Goal: Transaction & Acquisition: Purchase product/service

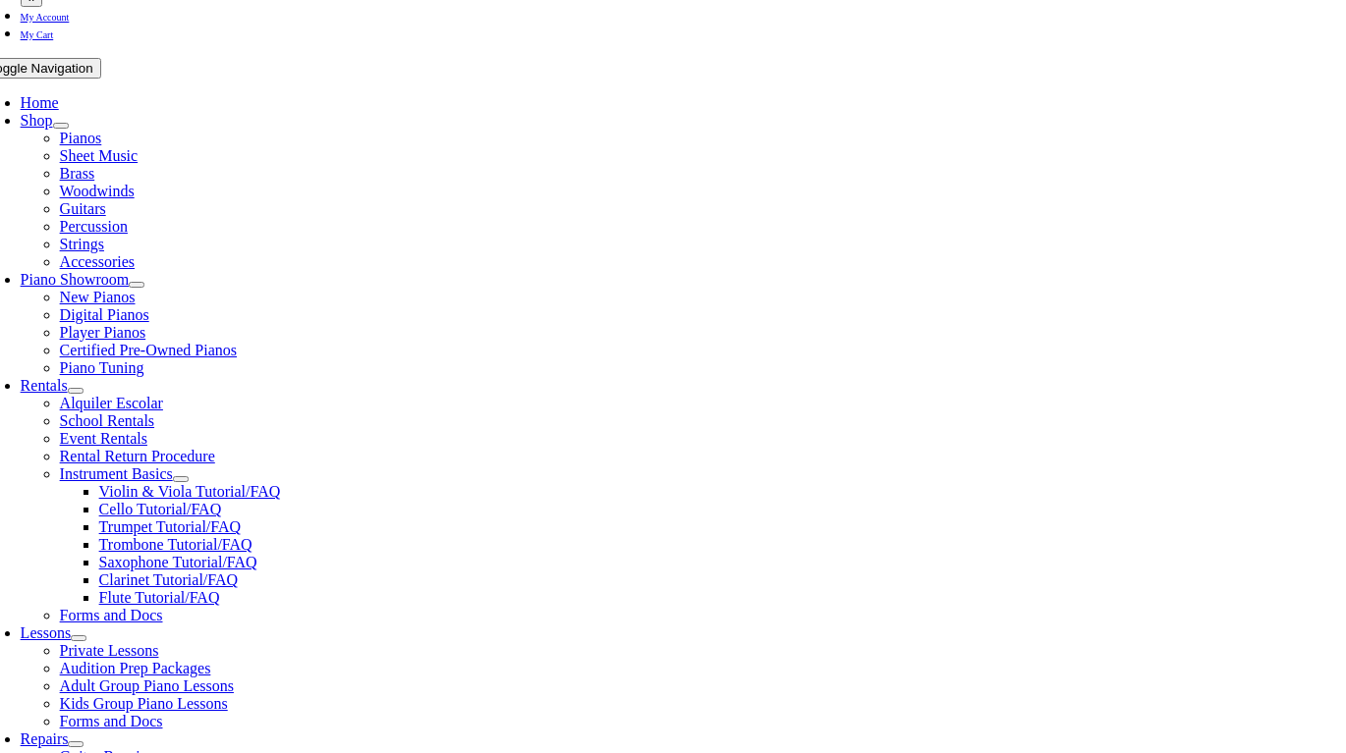
scroll to position [336, 0]
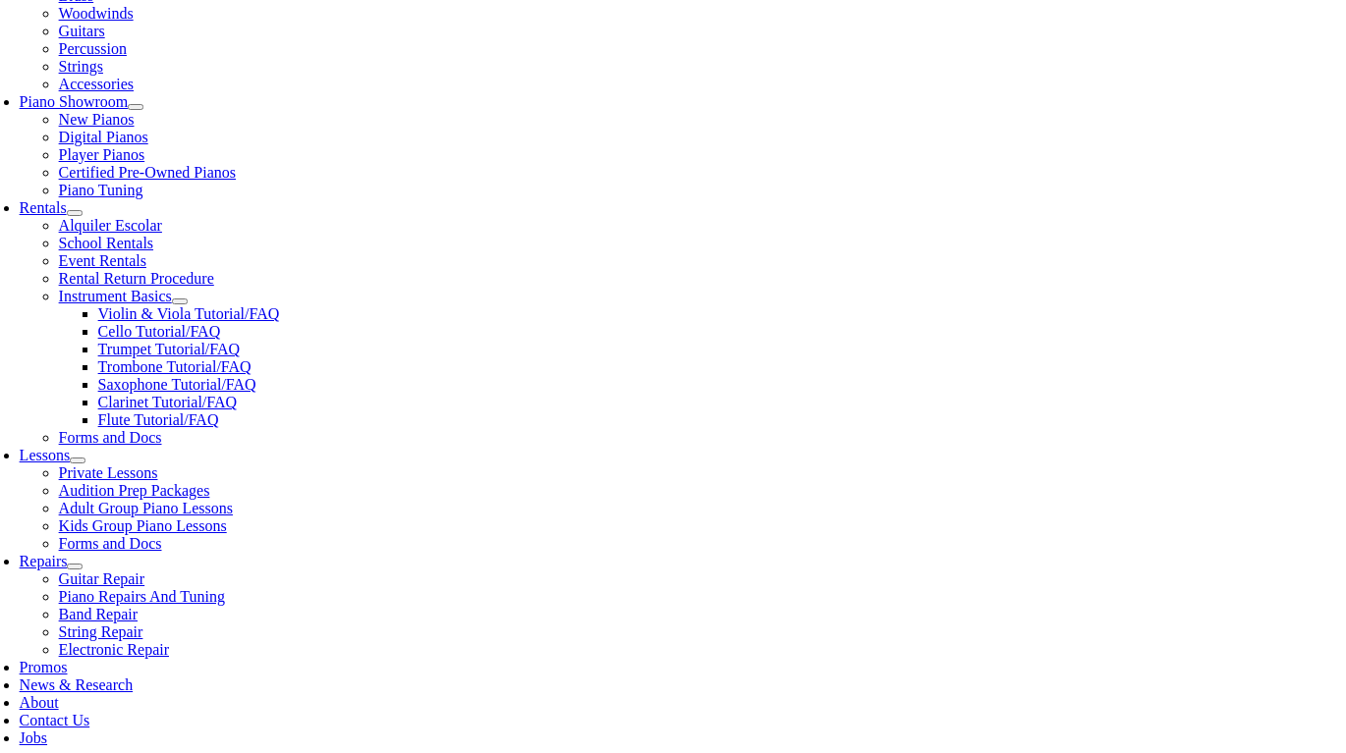
scroll to position [512, 0]
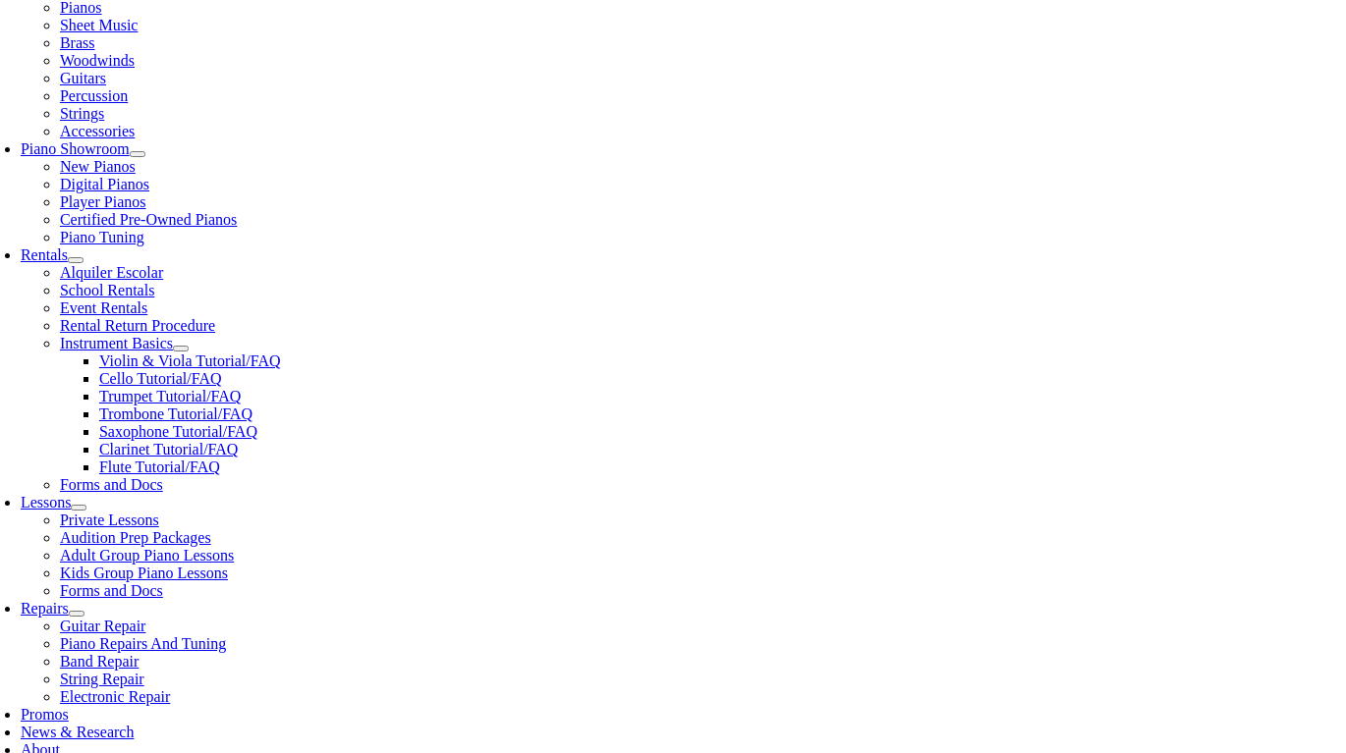
scroll to position [475, 0]
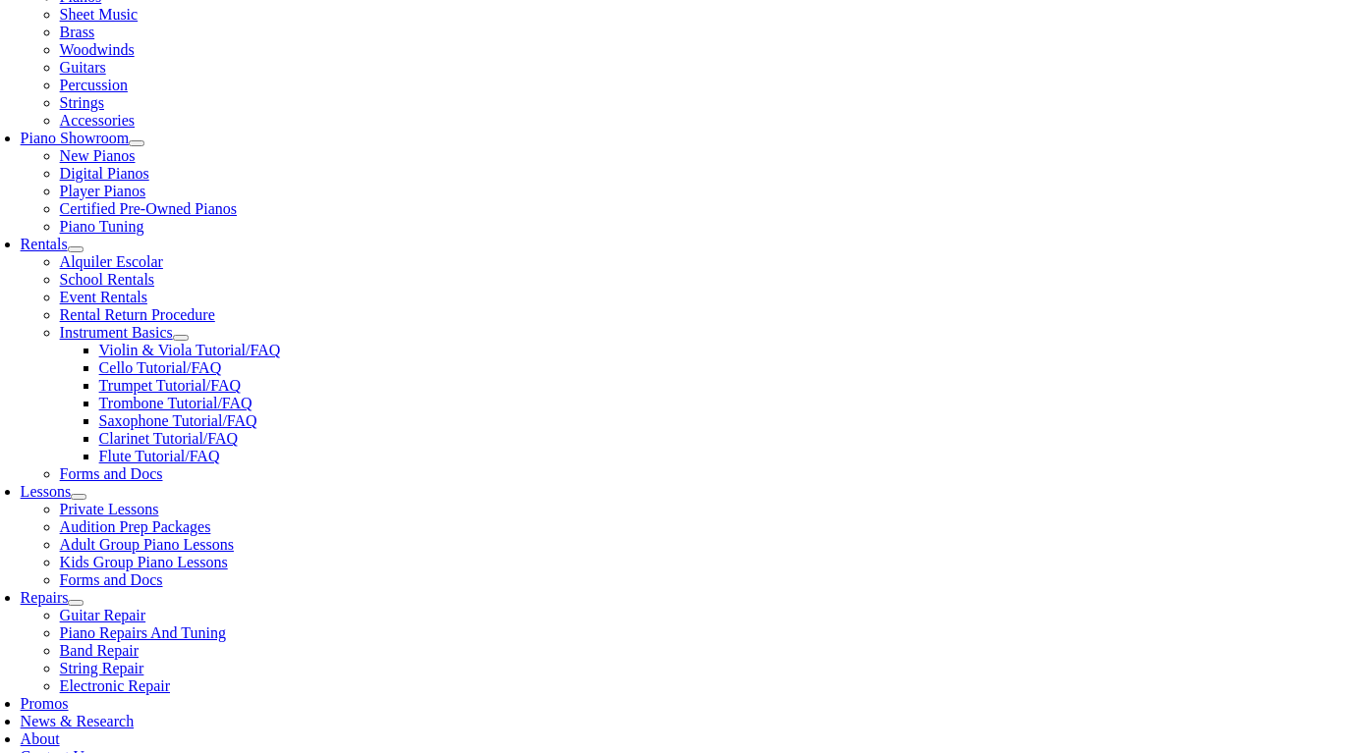
checkbox input"] "true"
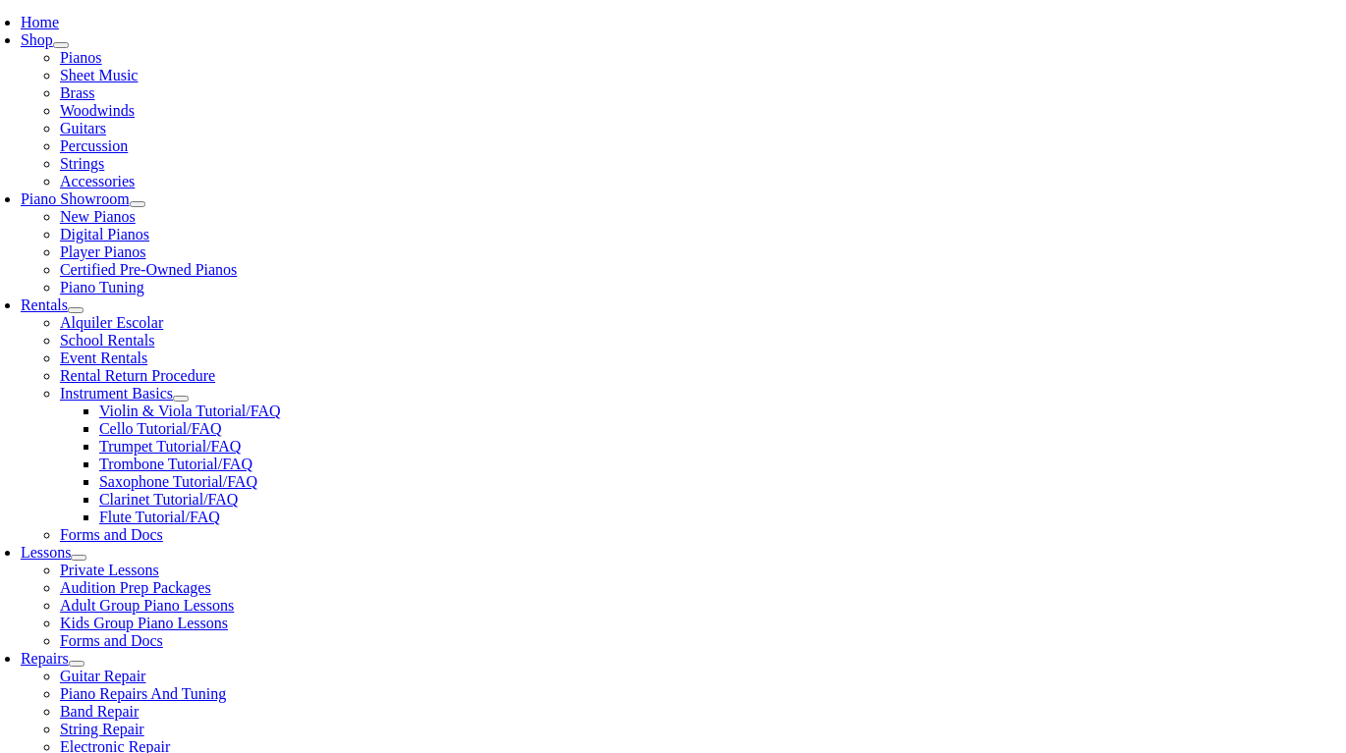
type input "1"
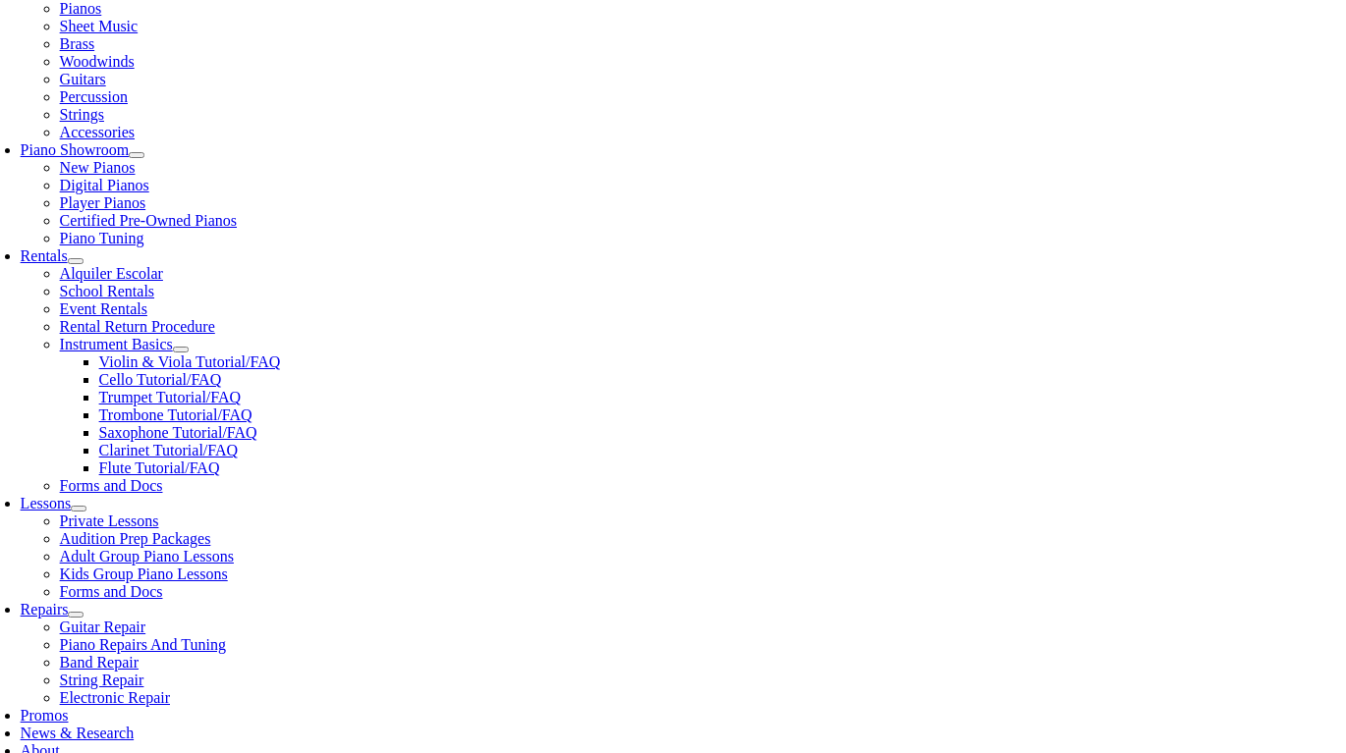
scroll to position [476, 0]
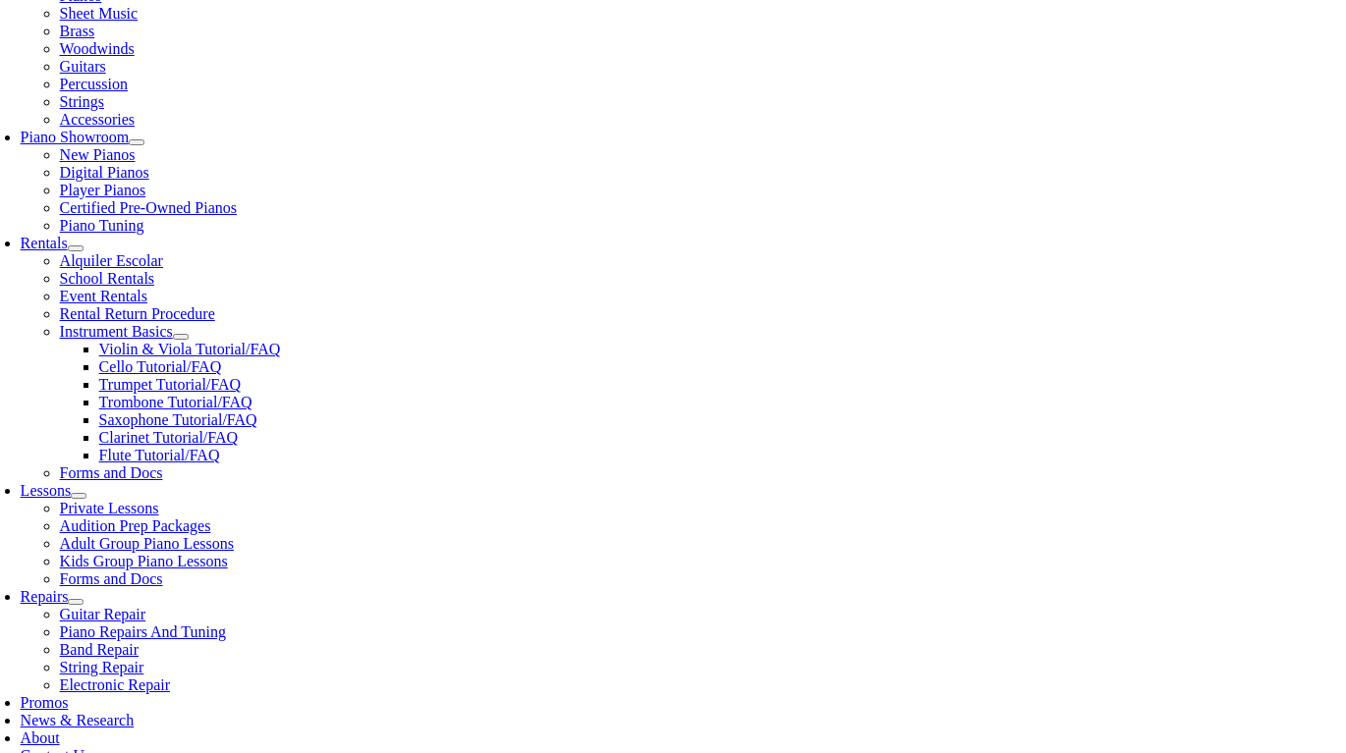
type input "Addison"
type input "Pass"
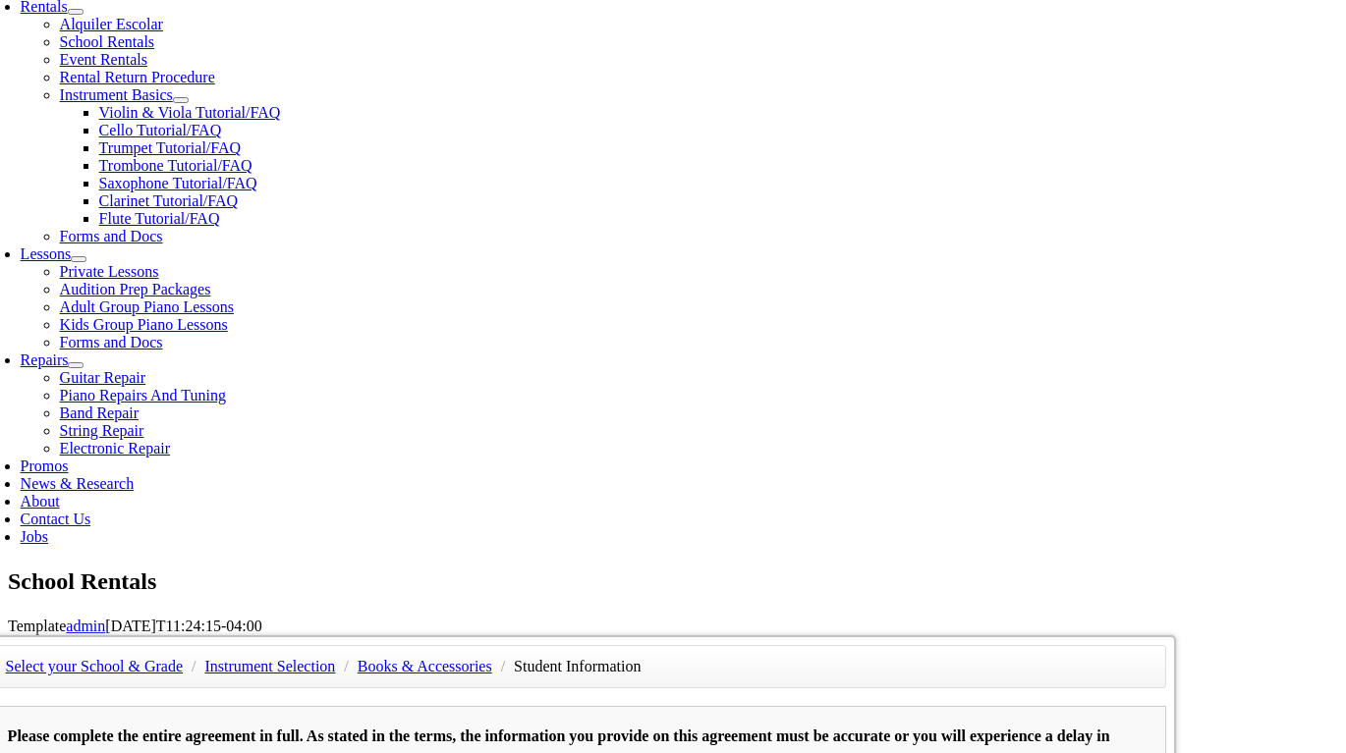
scroll to position [717, 0]
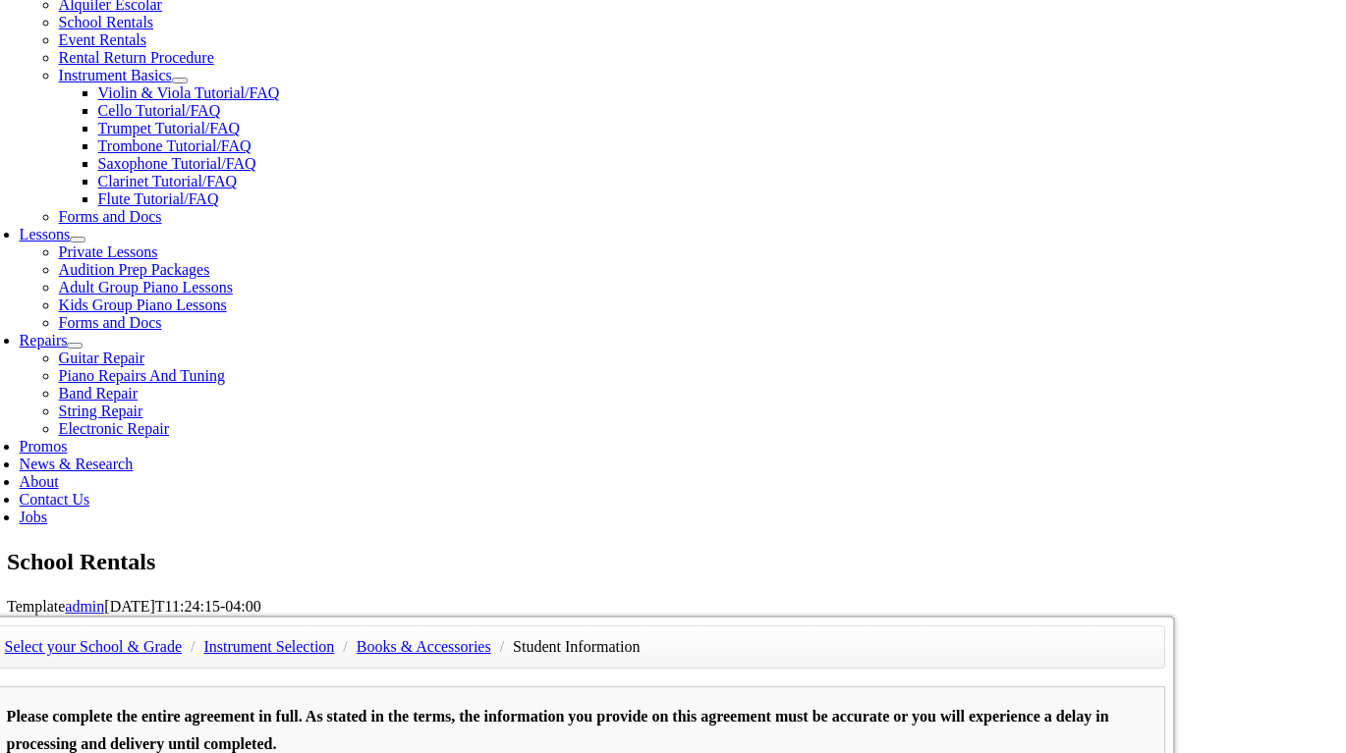
scroll to position [734, 0]
type input "mm/dd/yyyy"
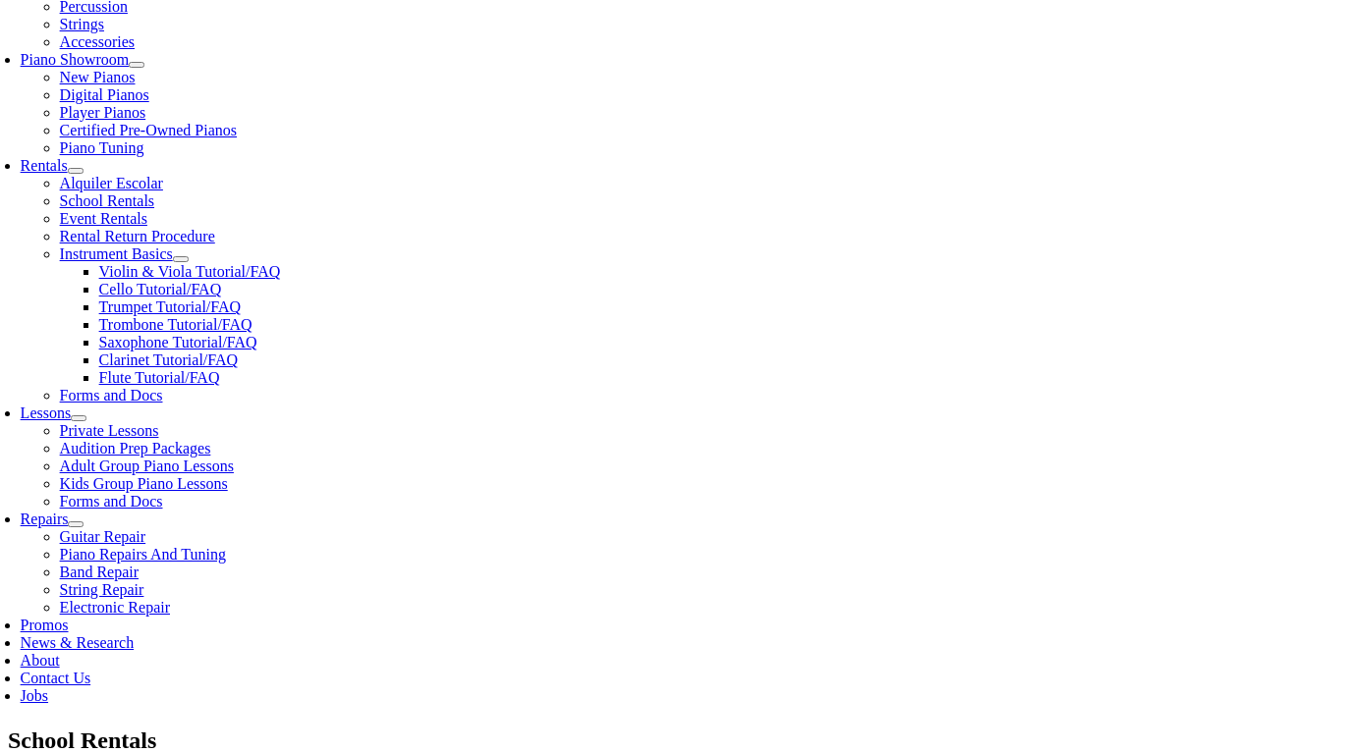
scroll to position [534, 0]
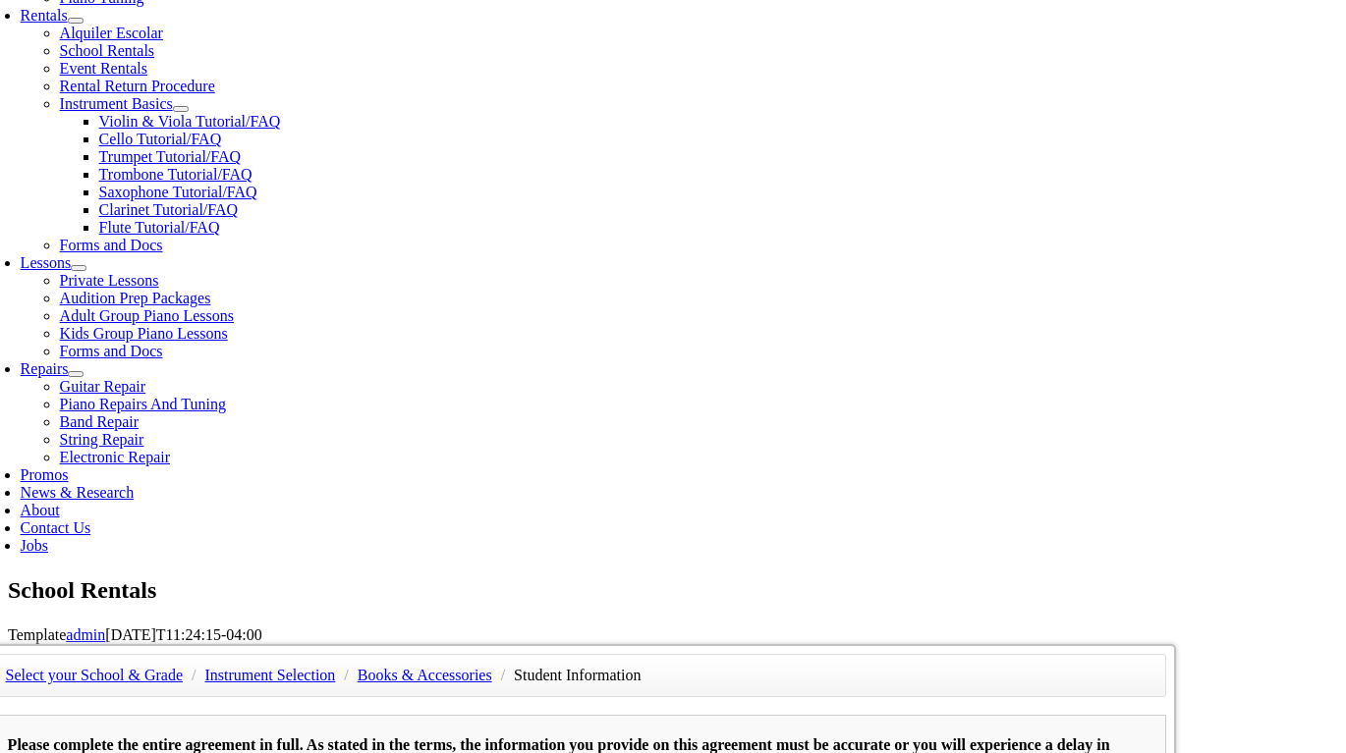
scroll to position [740, 0]
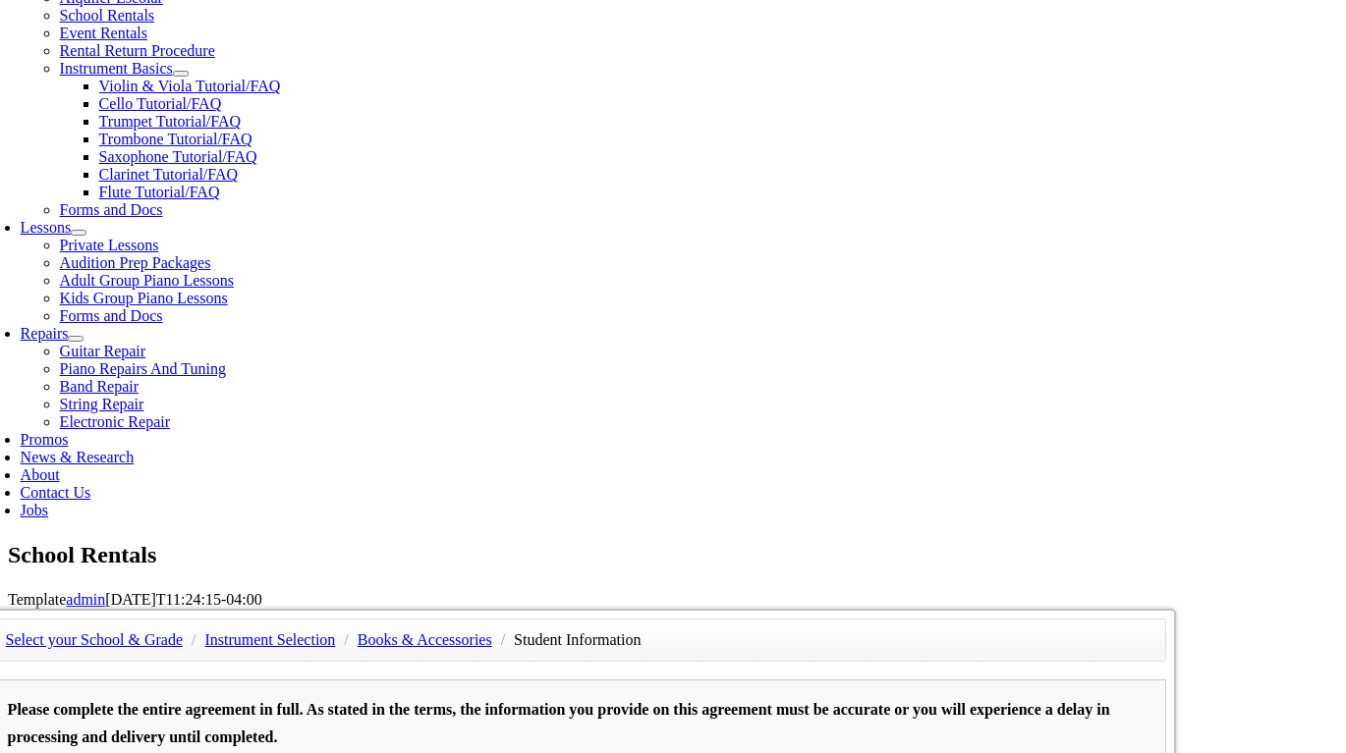
type input "Elizabeth Pass"
type input "6104164174"
type input "08/19/1986"
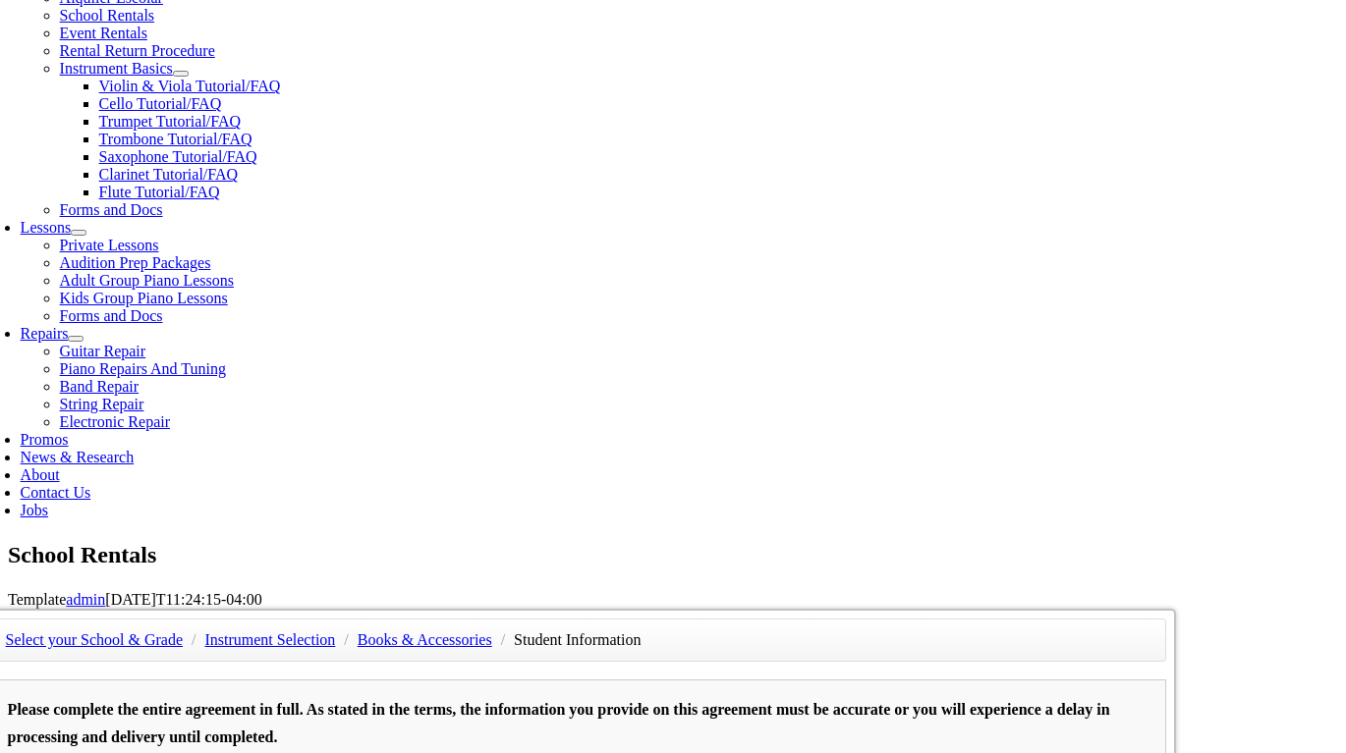
type input "Bryan Pass"
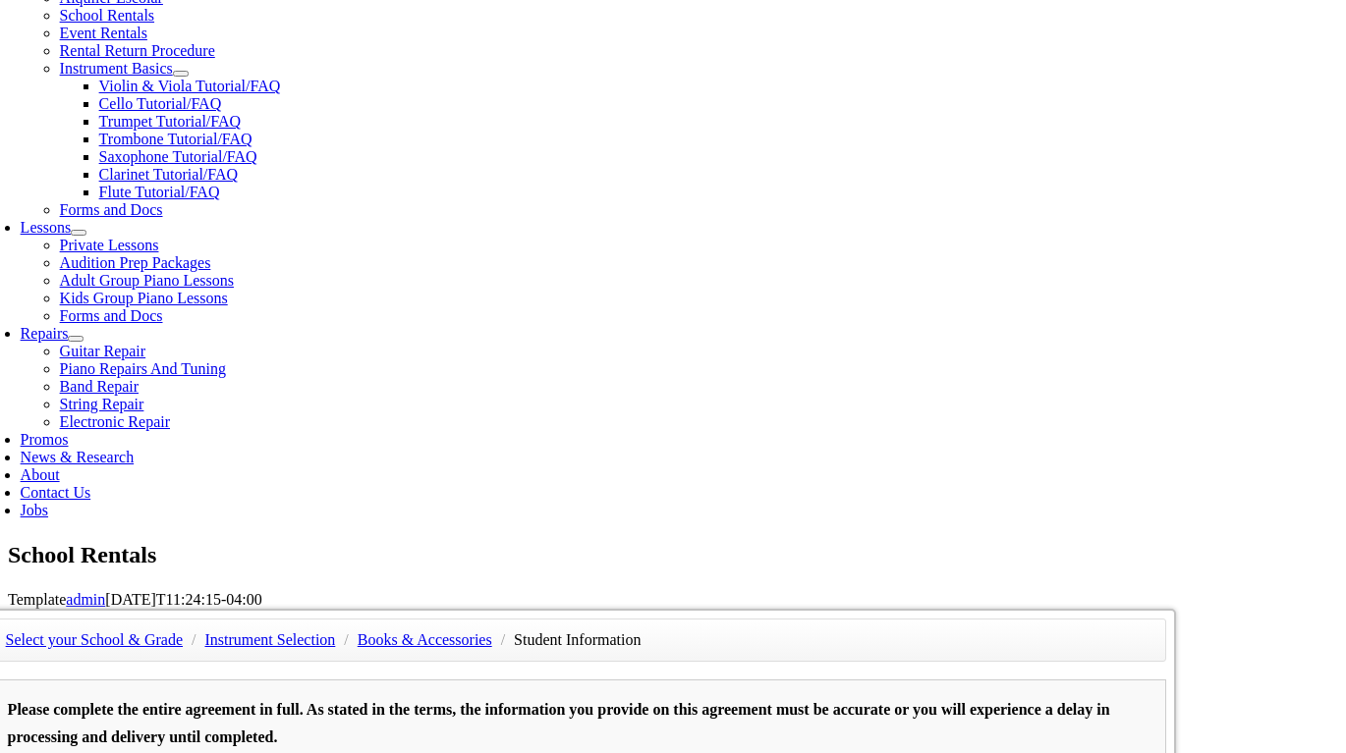
type input "28008235"
type input "6104055835"
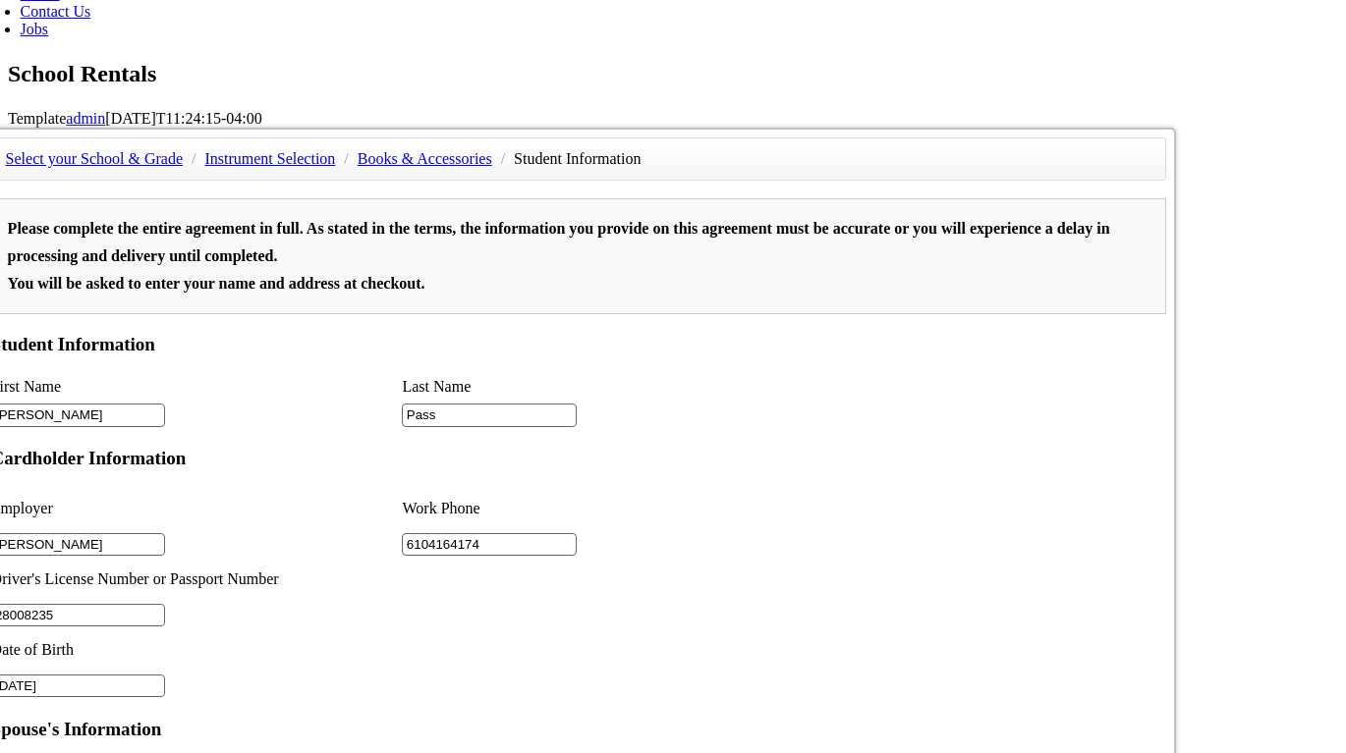
scroll to position [810, 0]
type input "NA"
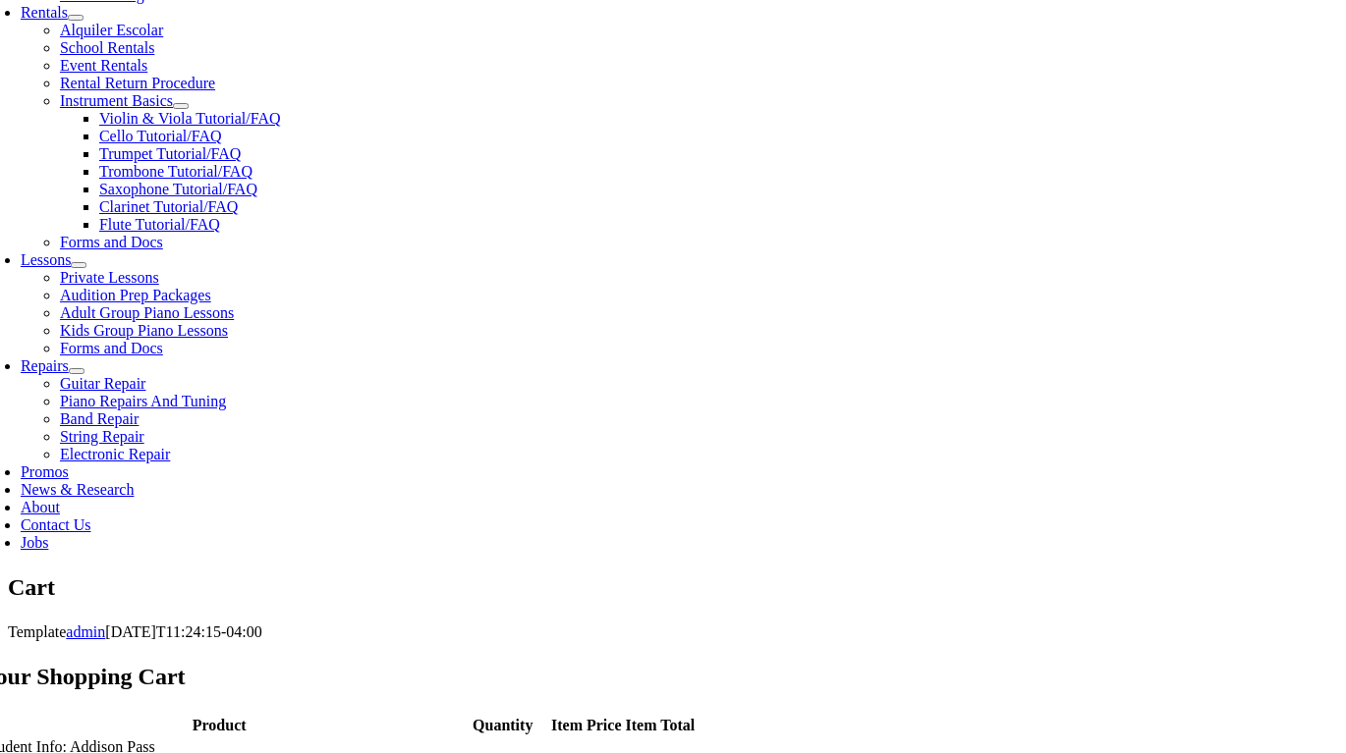
scroll to position [706, 0]
select select "PA"
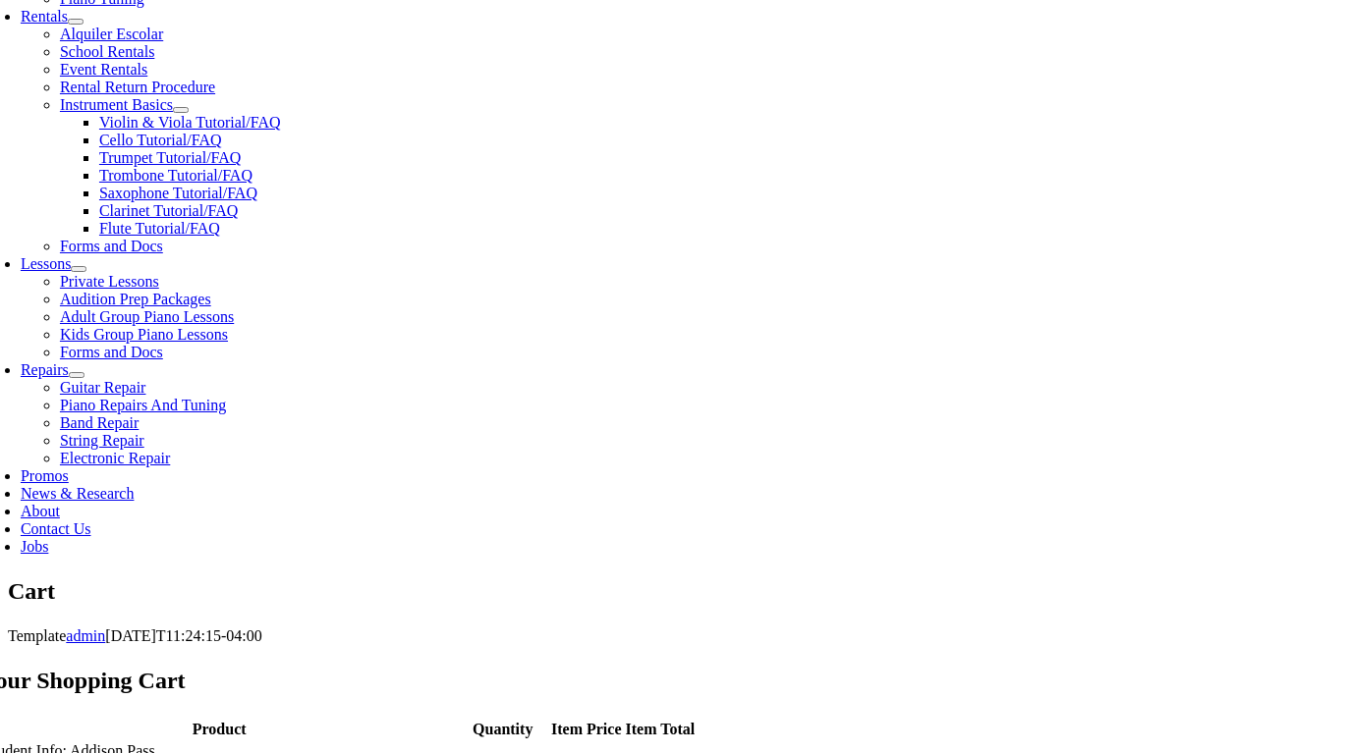
scroll to position [729, 0]
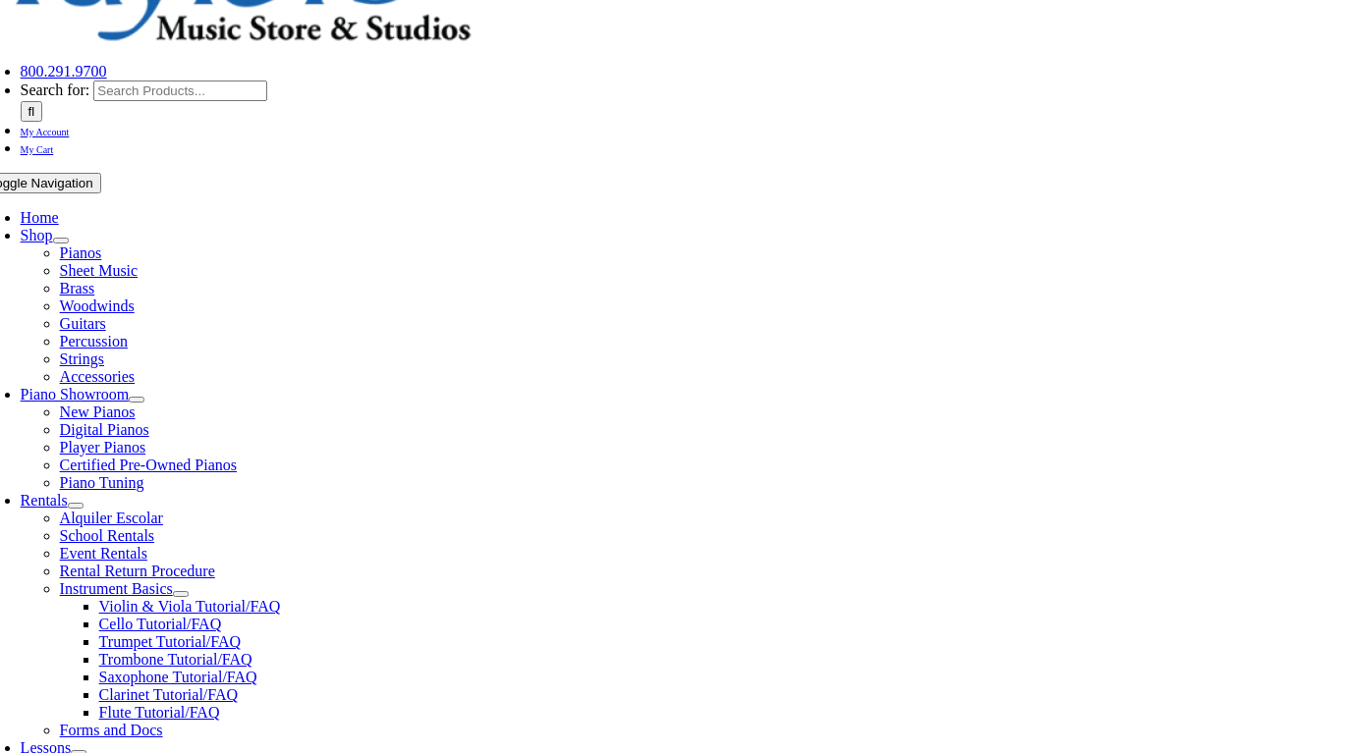
scroll to position [229, 0]
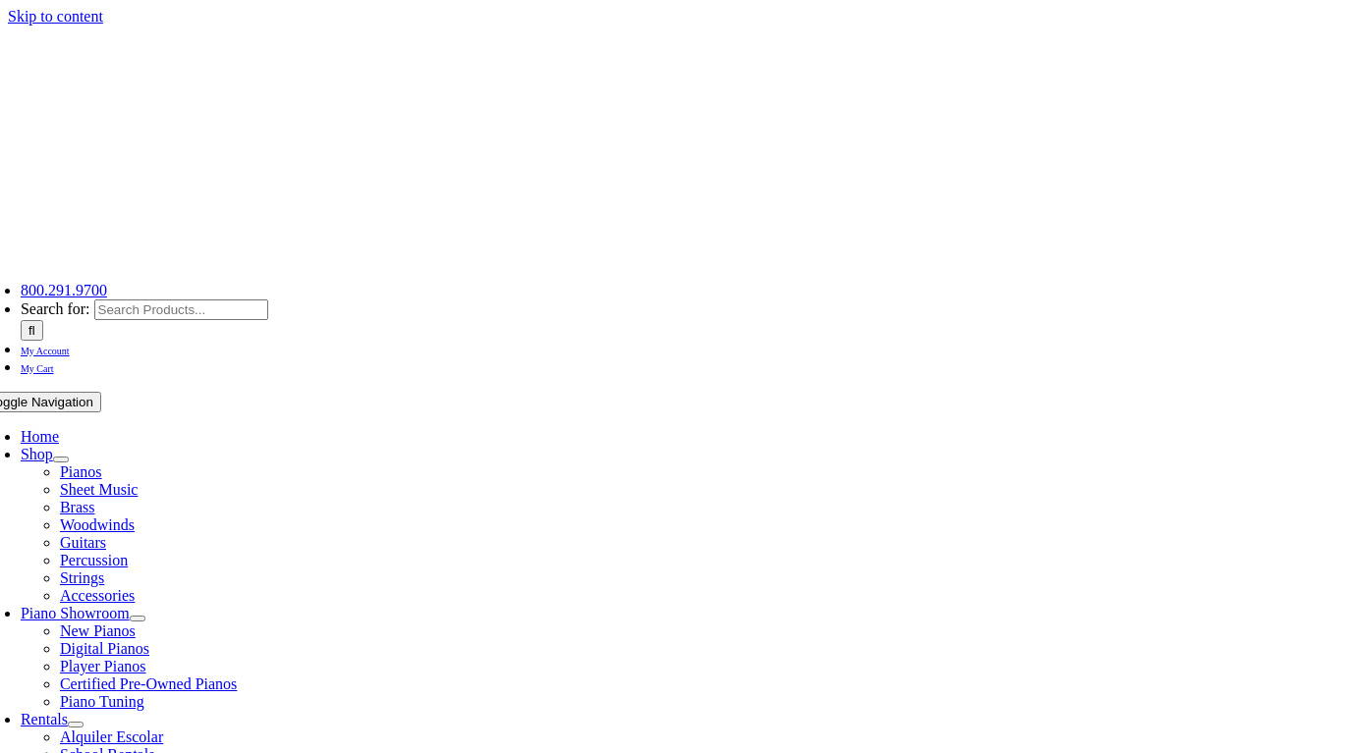
select select "PA"
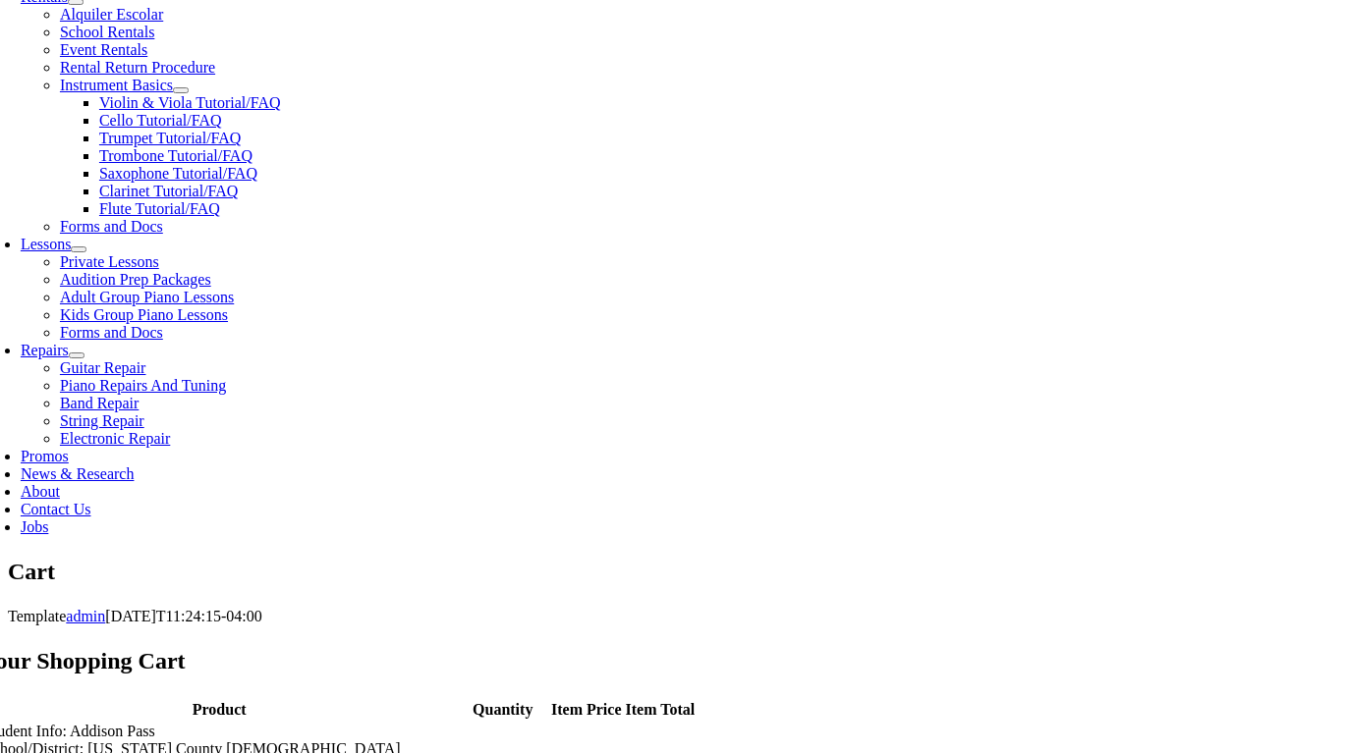
scroll to position [726, 0]
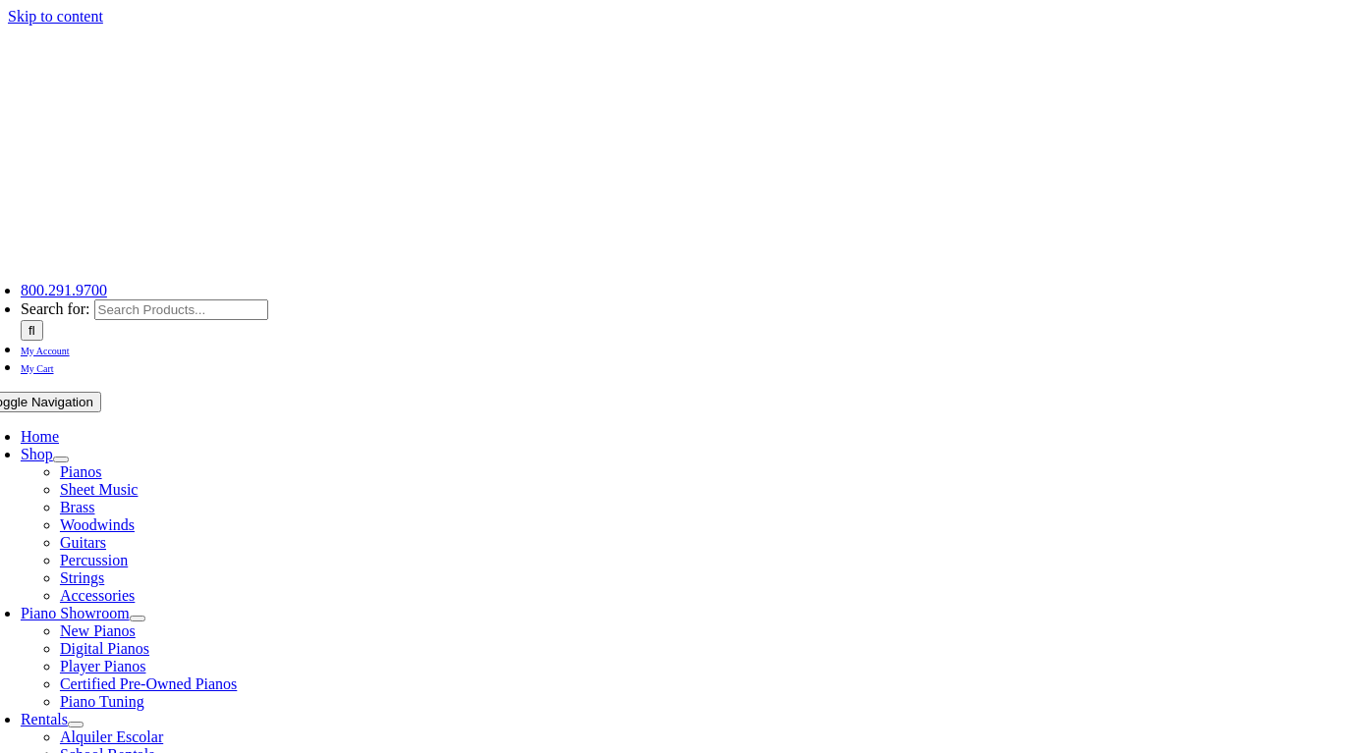
select select
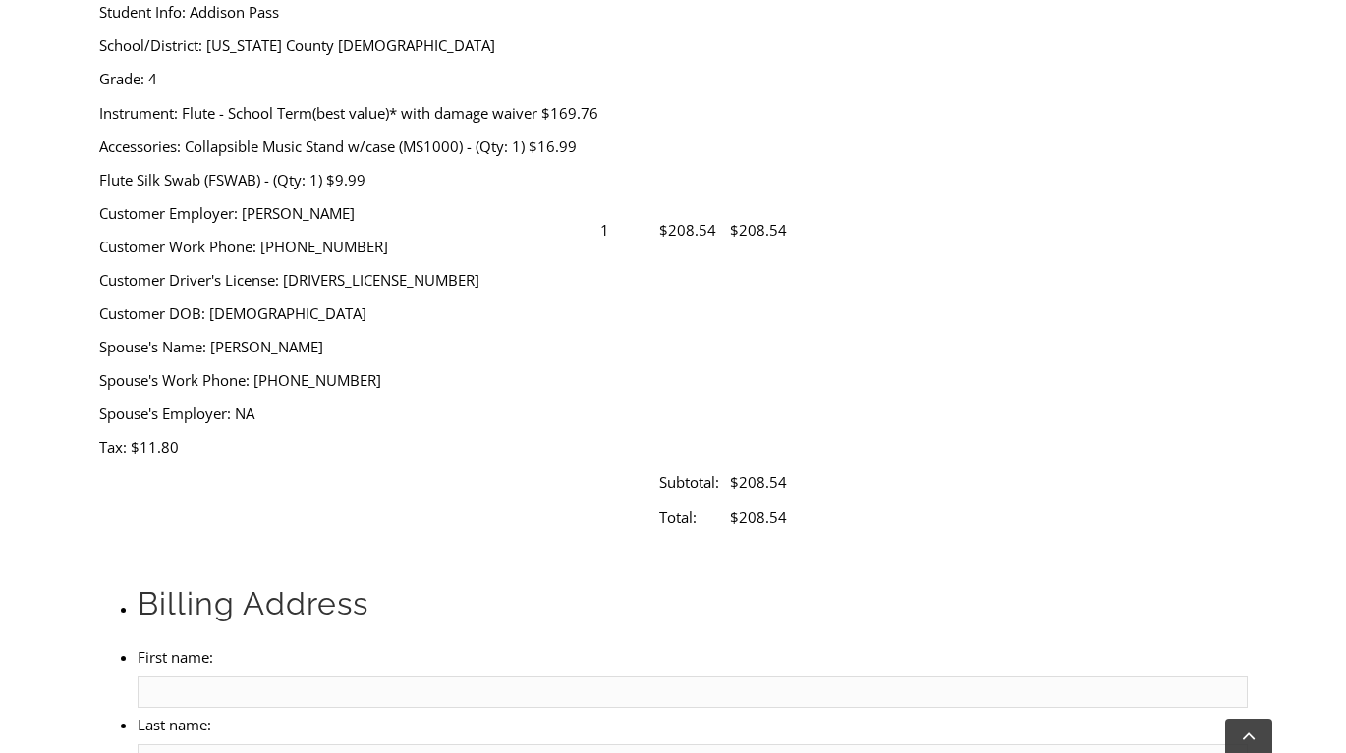
scroll to position [813, 0]
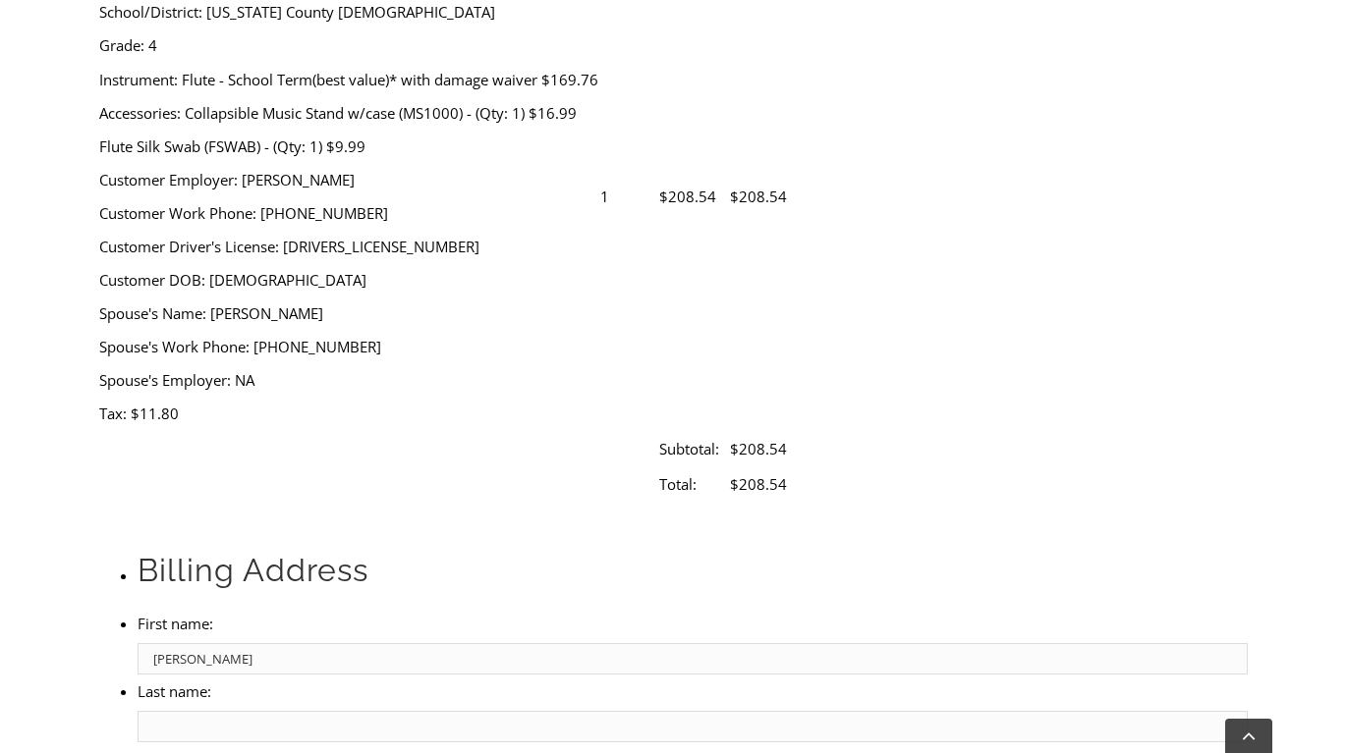
type input "[PERSON_NAME]"
type input "Pass"
type input "[STREET_ADDRESS]"
type input "Berwyn"
select select "PA"
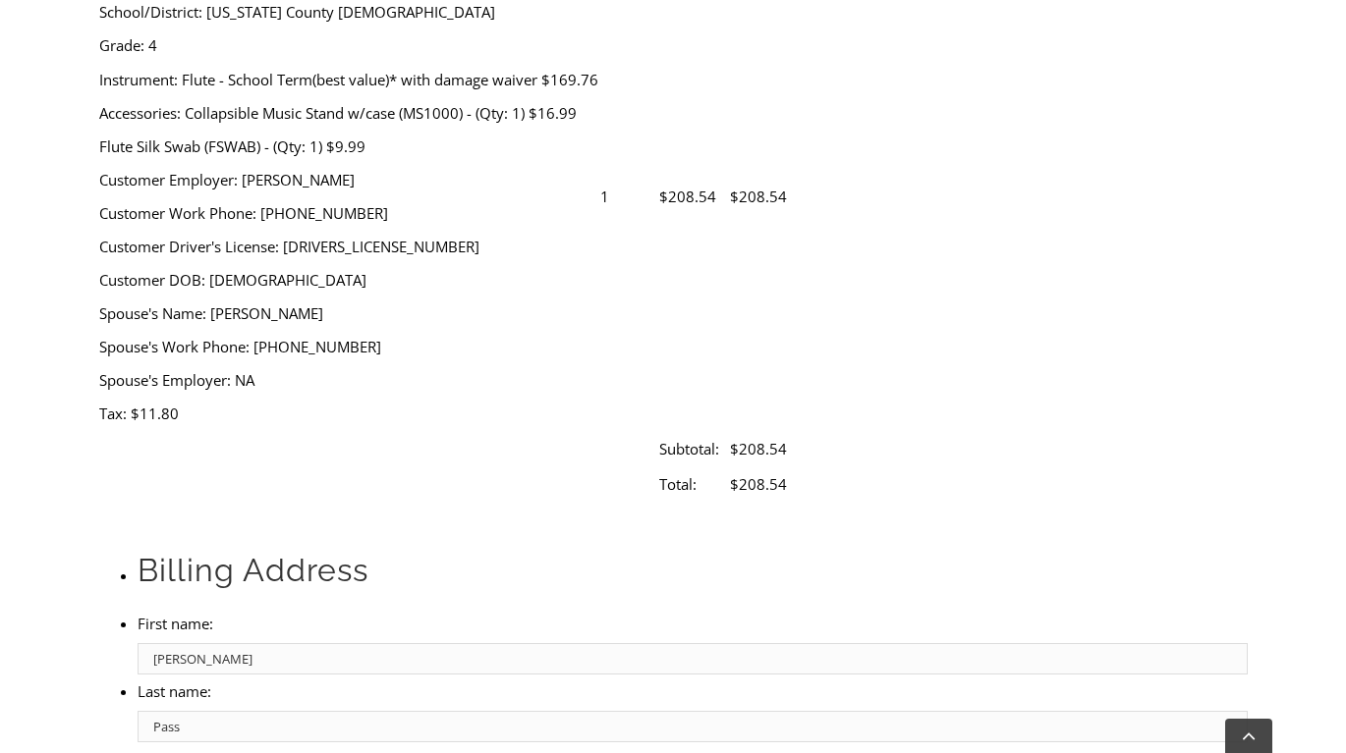
type input "19312"
select select "discover"
type input "[CREDIT_CARD_NUMBER]"
select select "08"
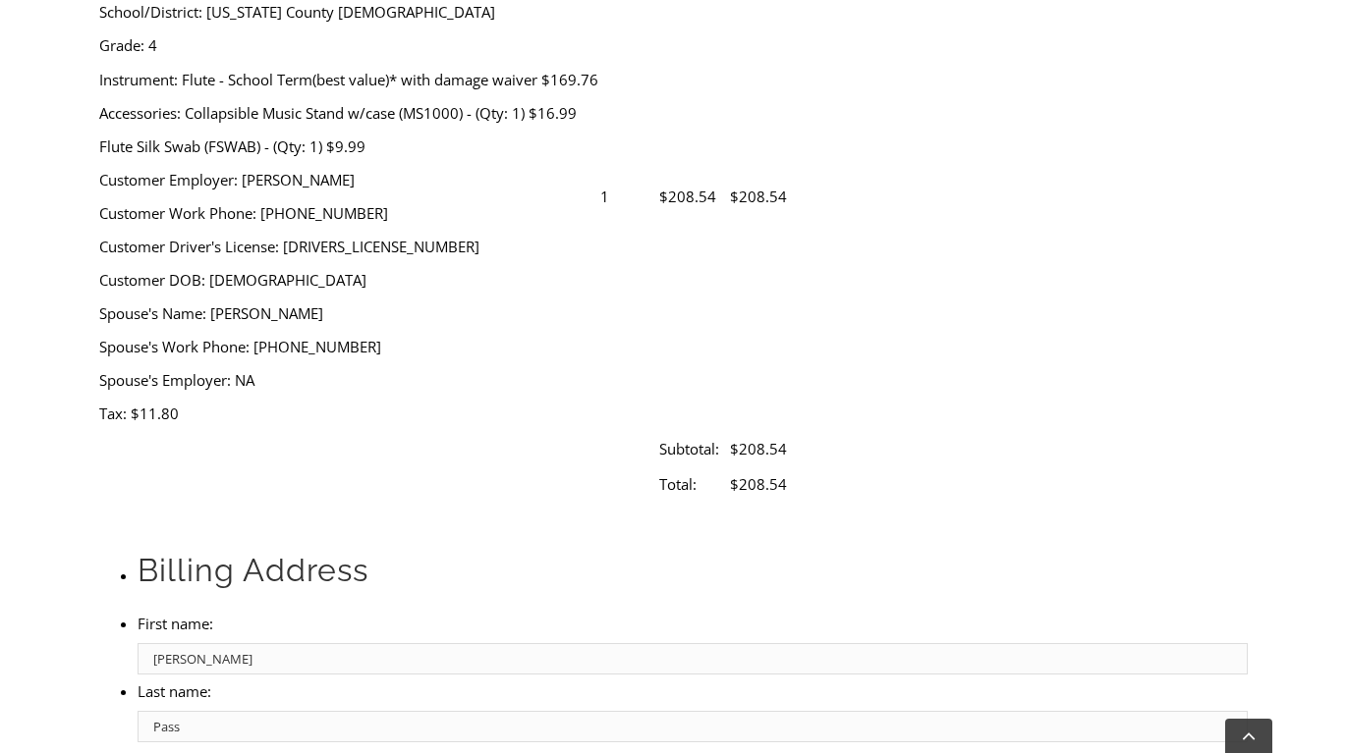
select select "2026"
type input "997"
type input "6104164174"
type input "[EMAIL_ADDRESS][DOMAIN_NAME]"
